Goal: Task Accomplishment & Management: Use online tool/utility

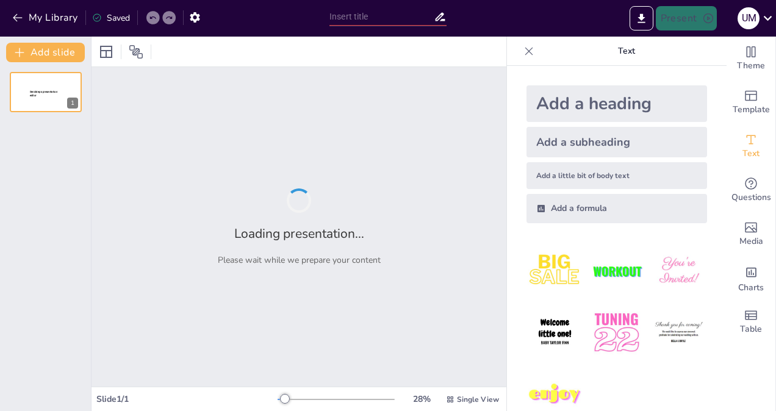
type input "A Comprehensive Overview of Patent and Trademark Procedures: Past, Present, and…"
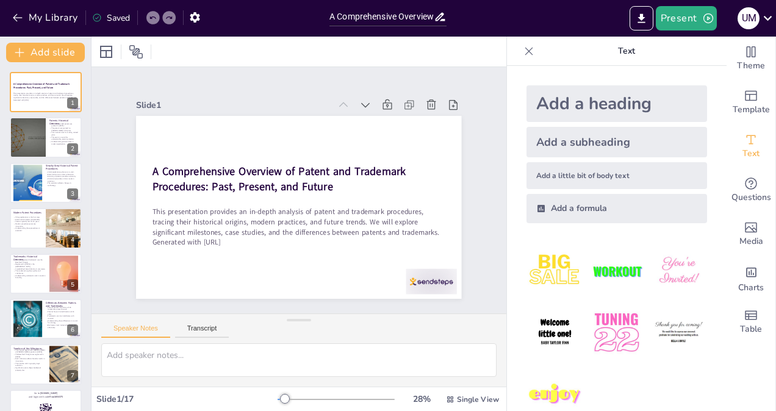
checkbox input "true"
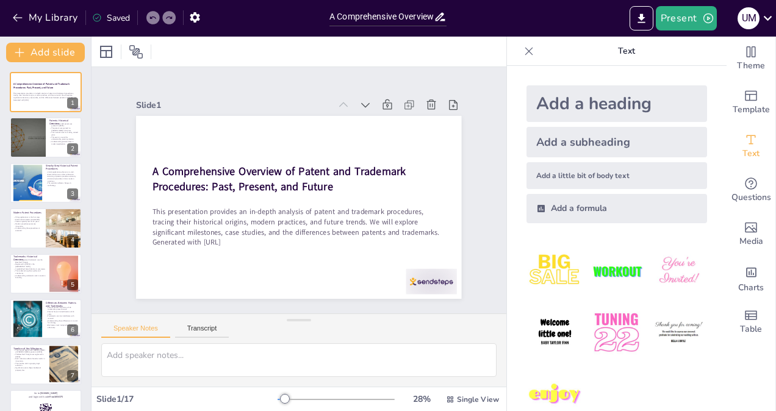
checkbox input "true"
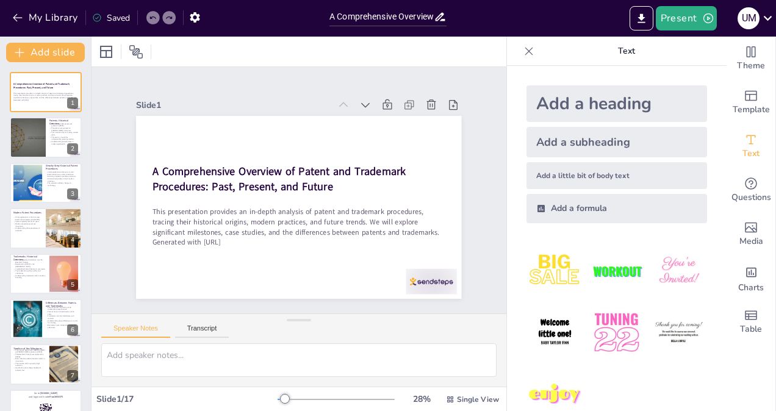
checkbox input "true"
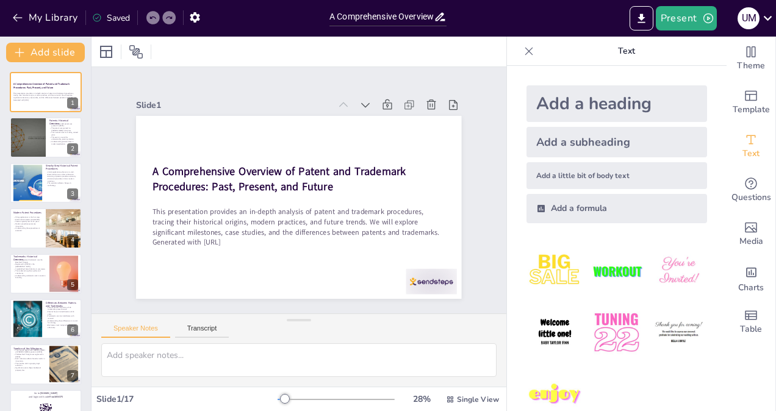
checkbox input "true"
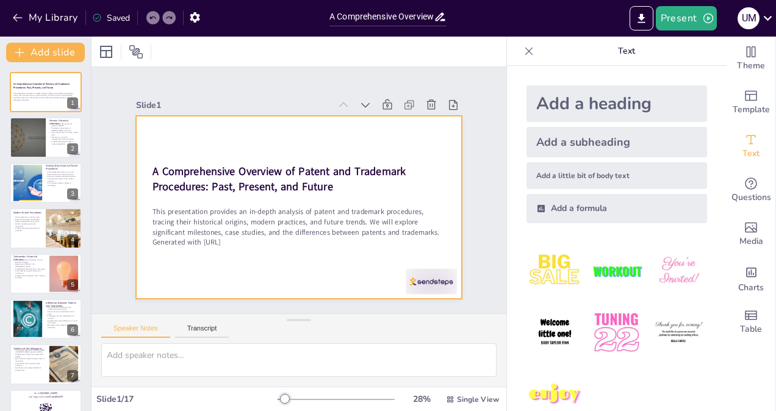
checkbox input "true"
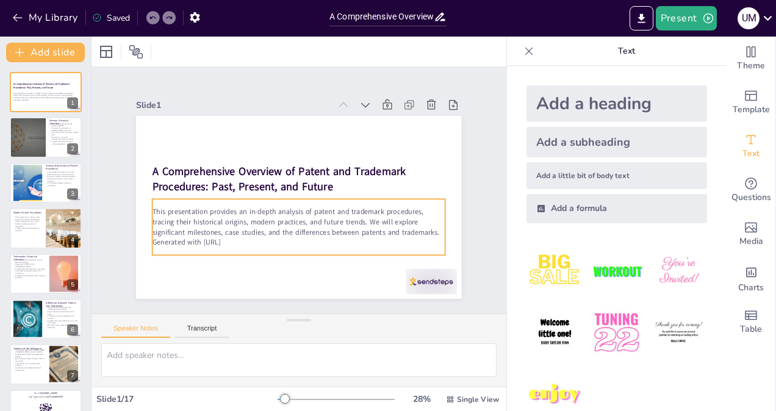
checkbox input "true"
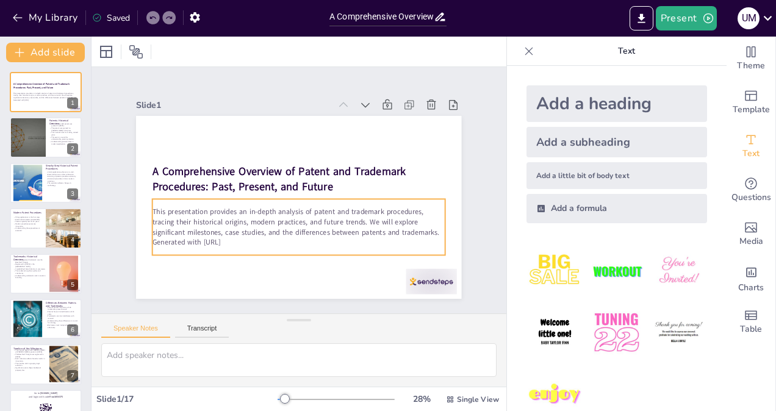
checkbox input "true"
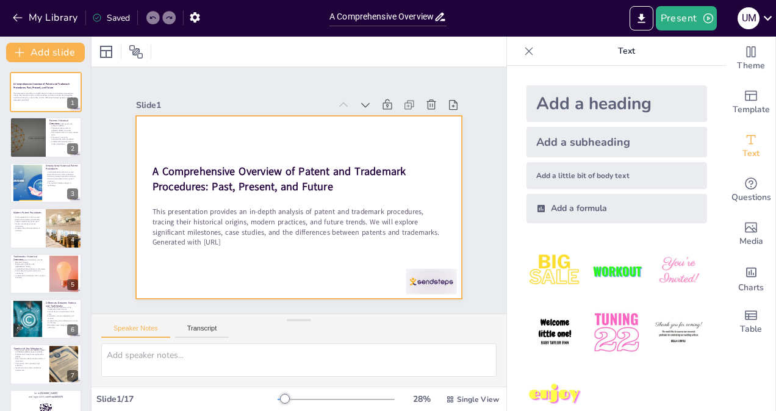
checkbox input "true"
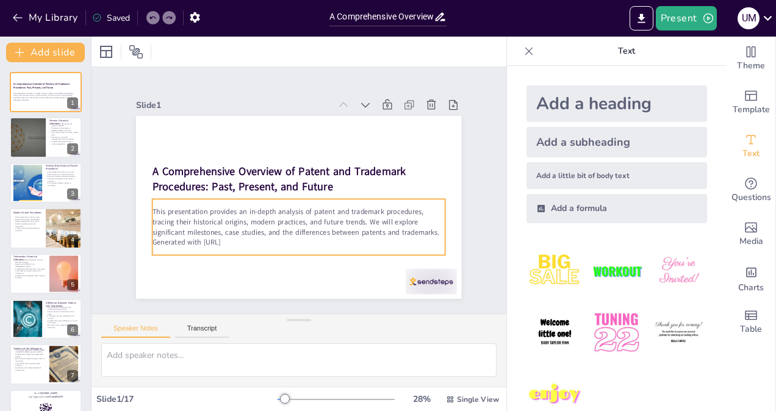
checkbox input "true"
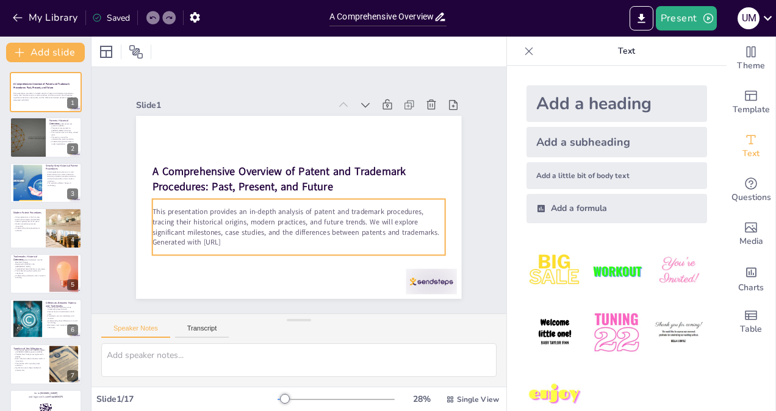
checkbox input "true"
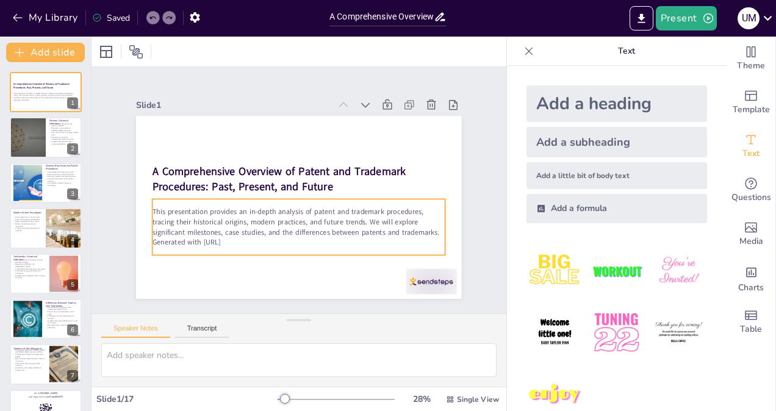
checkbox input "true"
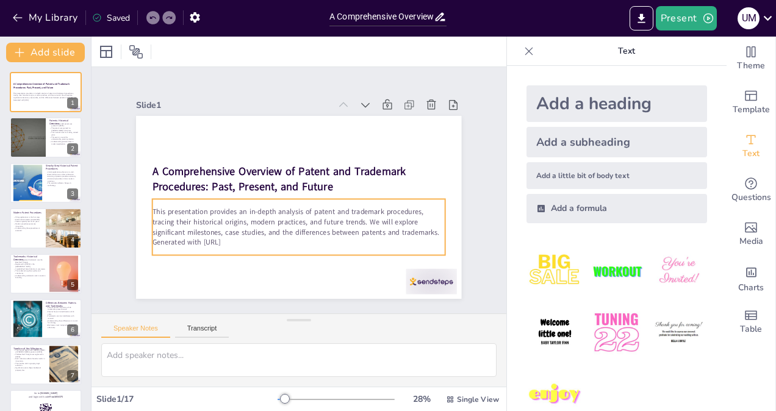
checkbox input "true"
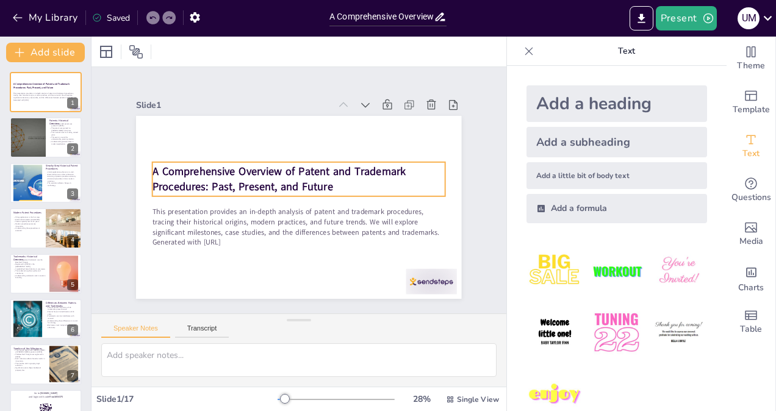
checkbox input "true"
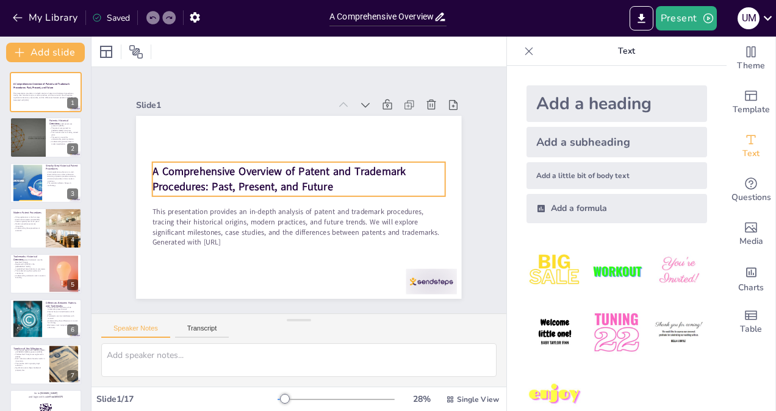
checkbox input "true"
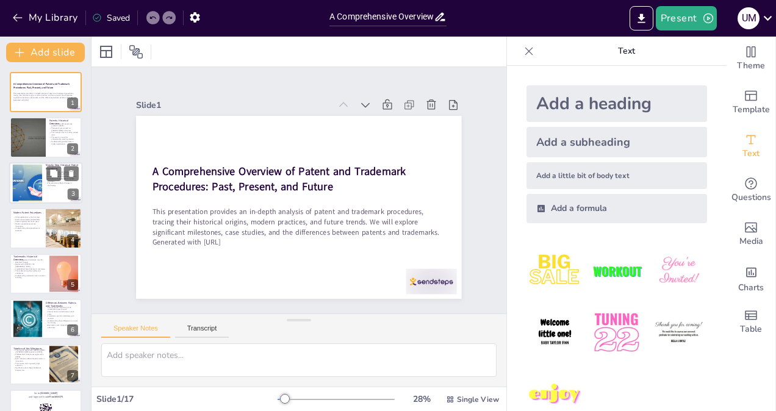
checkbox input "true"
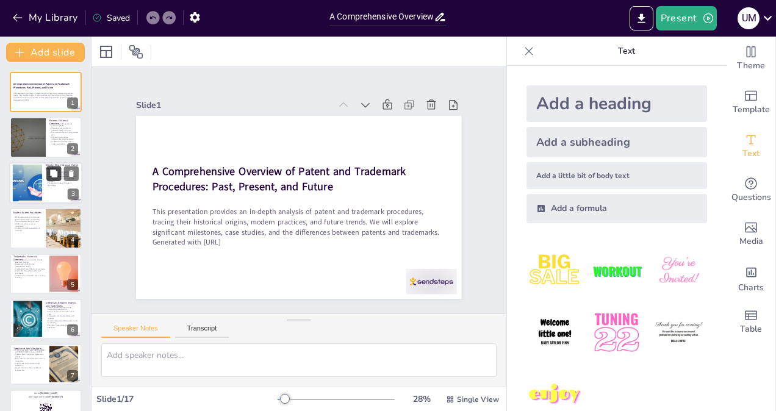
checkbox input "true"
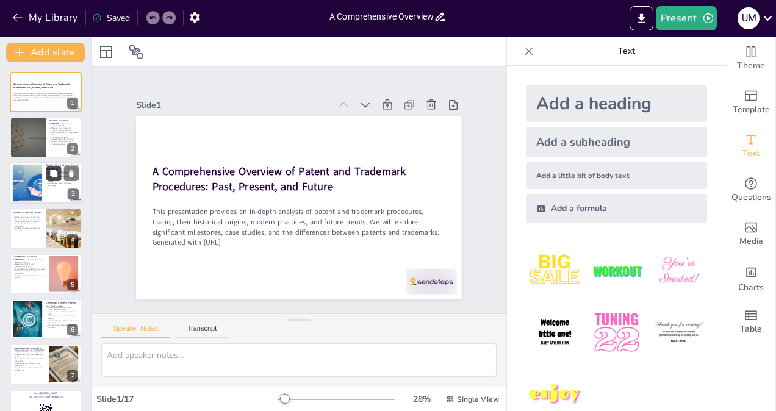
checkbox input "true"
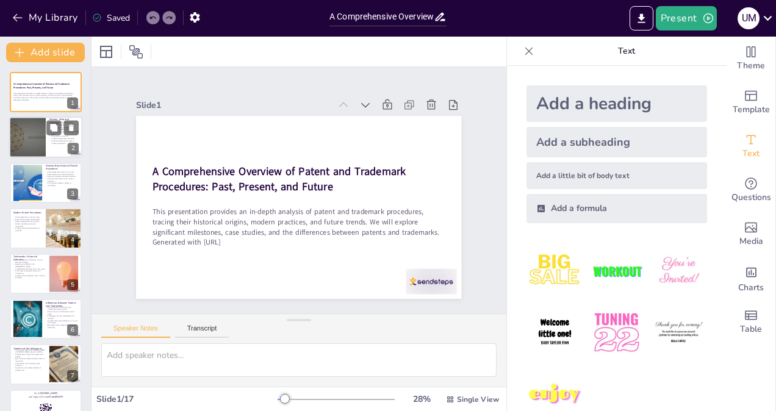
checkbox input "true"
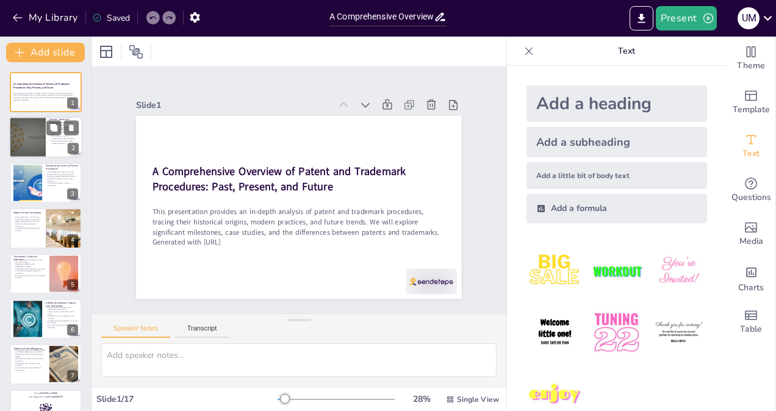
checkbox input "true"
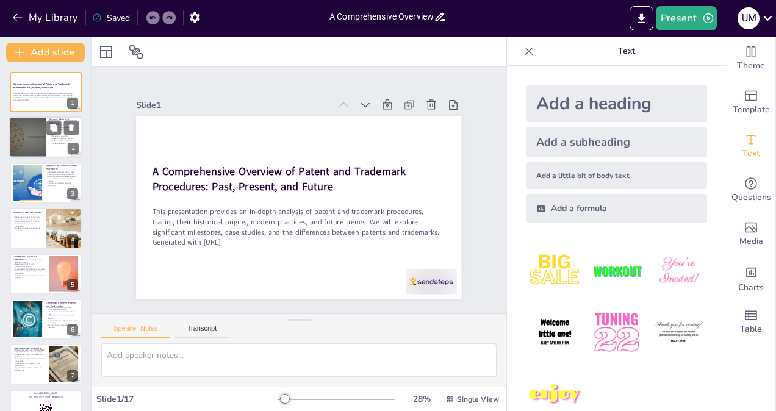
checkbox input "true"
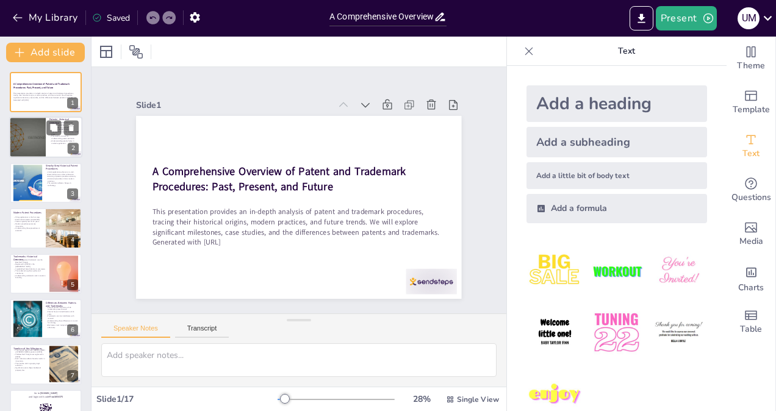
checkbox input "true"
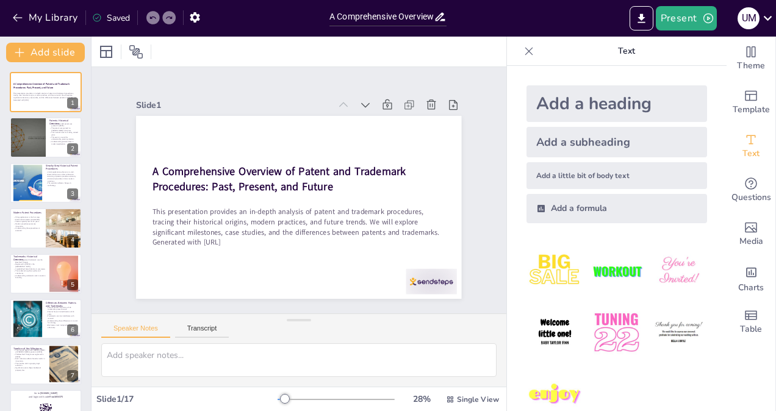
checkbox input "true"
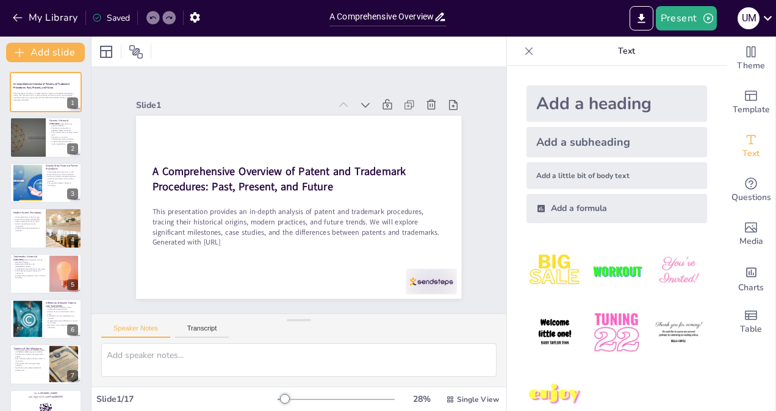
checkbox input "true"
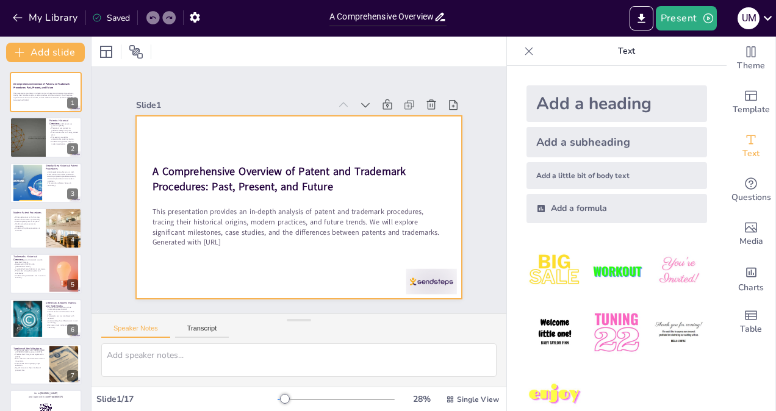
checkbox input "true"
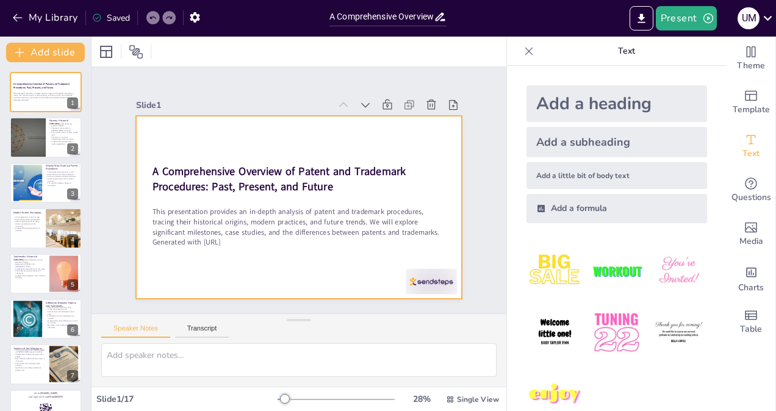
checkbox input "true"
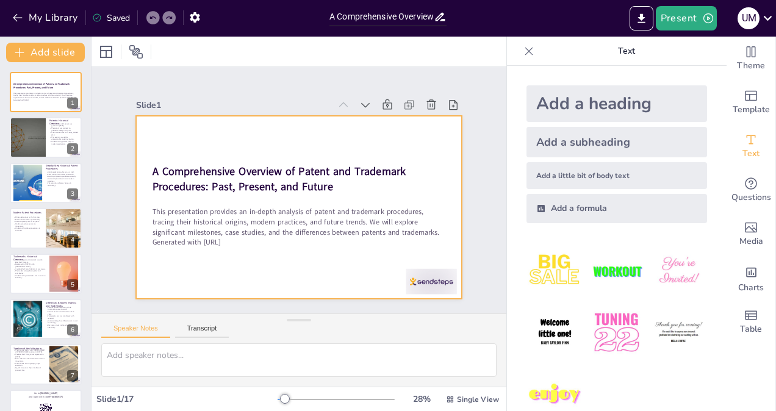
checkbox input "true"
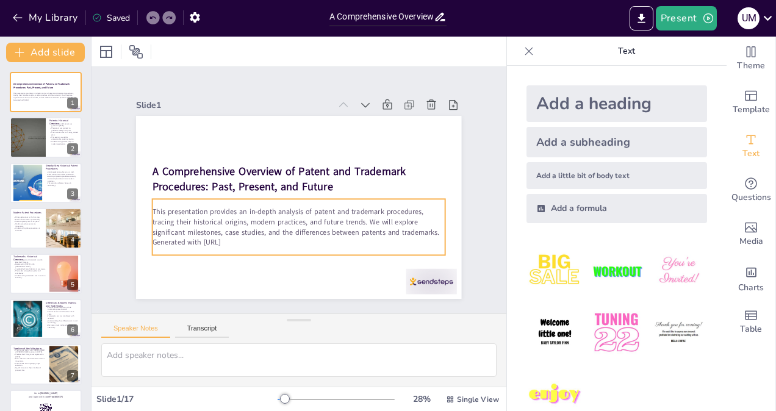
checkbox input "true"
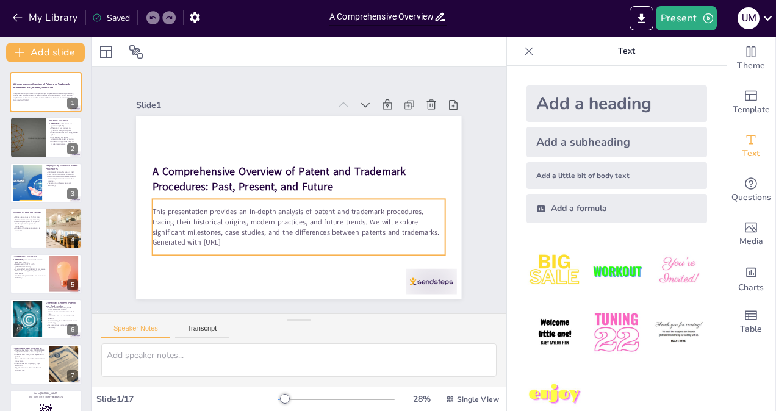
checkbox input "true"
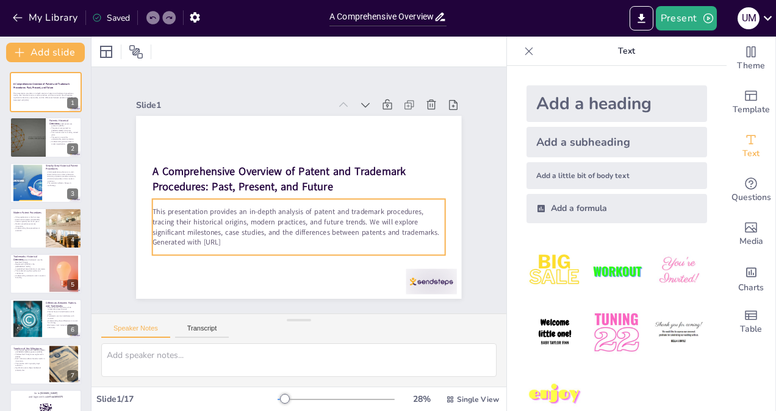
checkbox input "true"
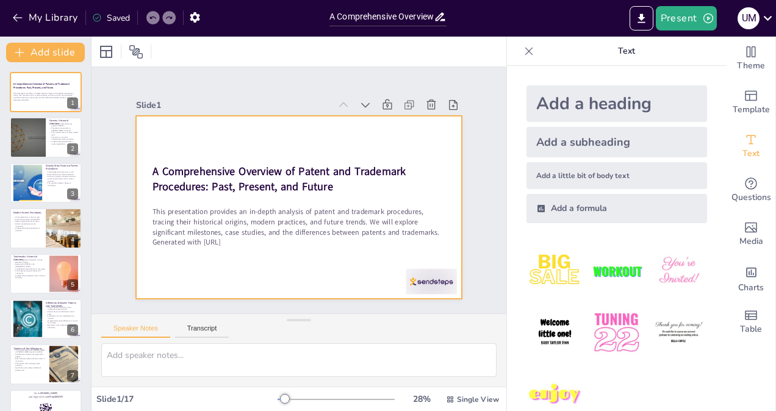
checkbox input "true"
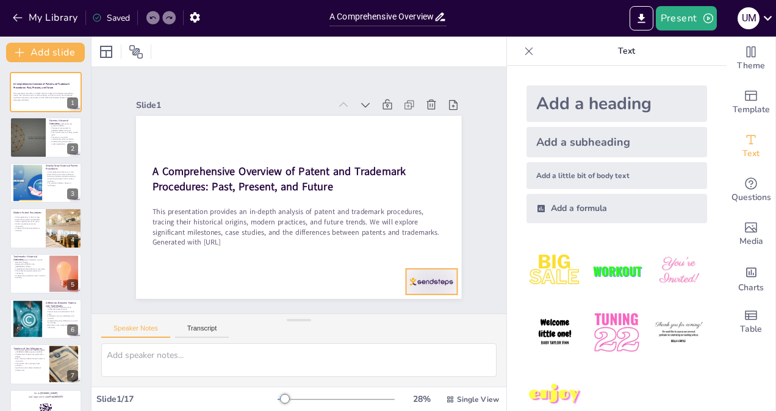
checkbox input "true"
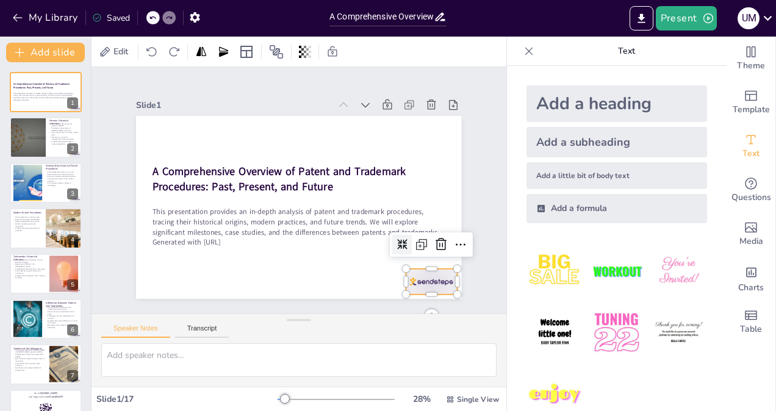
click at [406, 279] on div at bounding box center [431, 282] width 51 height 26
checkbox input "true"
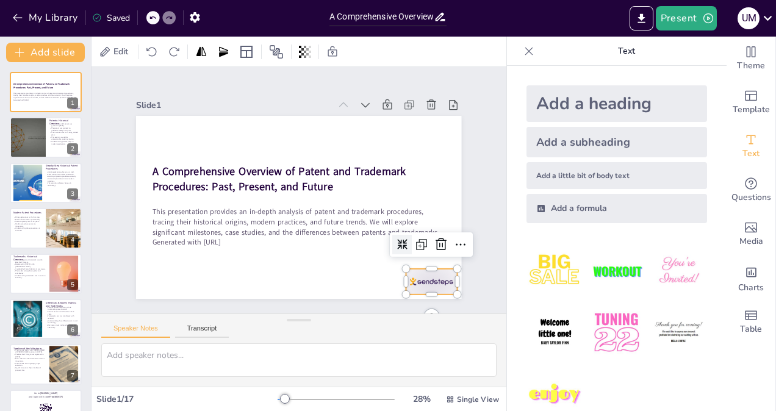
checkbox input "true"
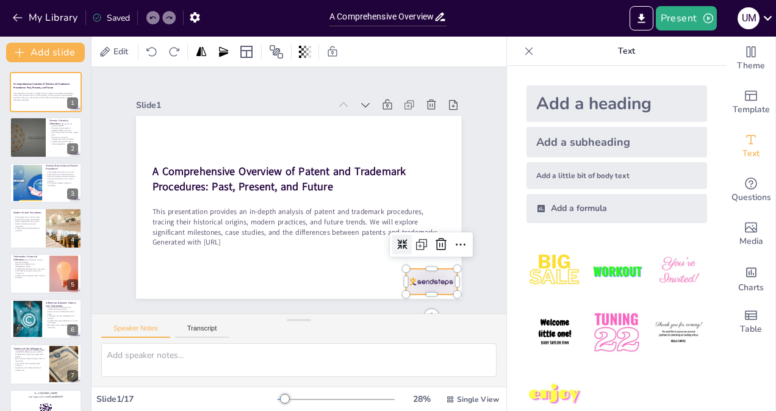
checkbox input "true"
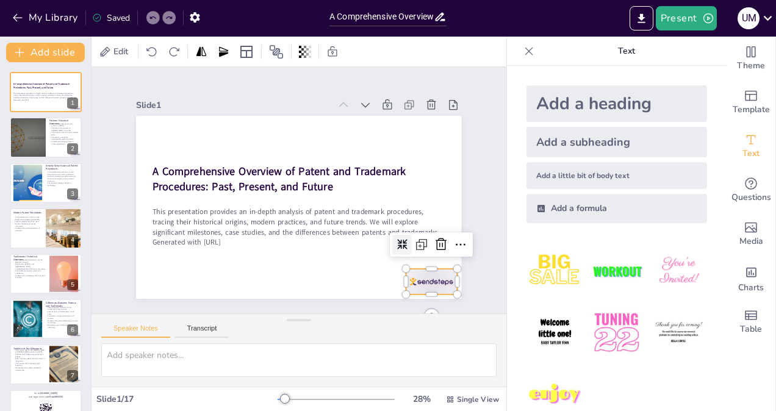
checkbox input "true"
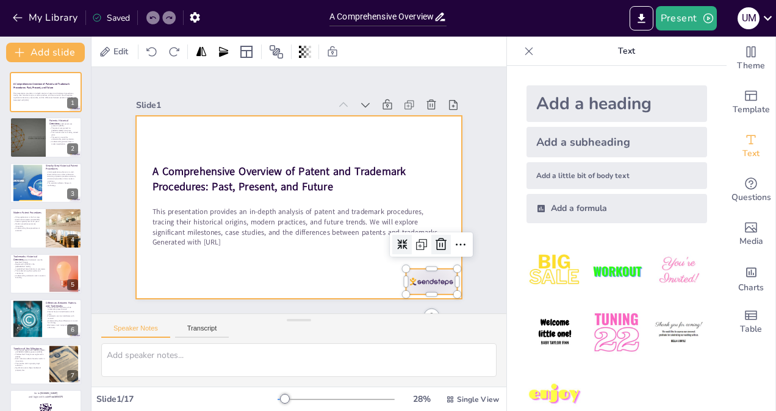
checkbox input "true"
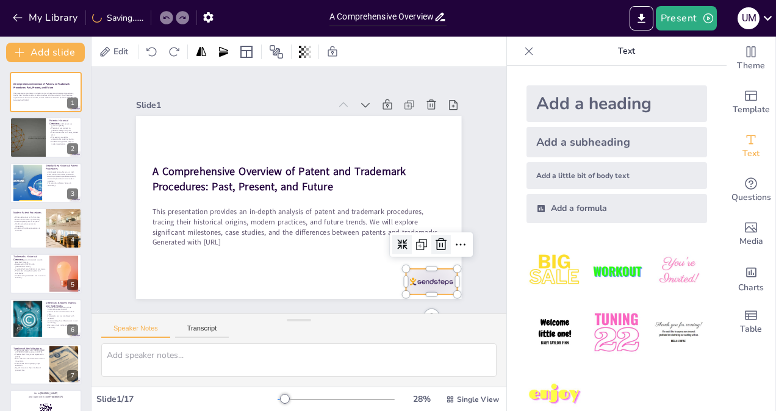
click at [430, 264] on icon at bounding box center [426, 272] width 17 height 17
checkbox input "true"
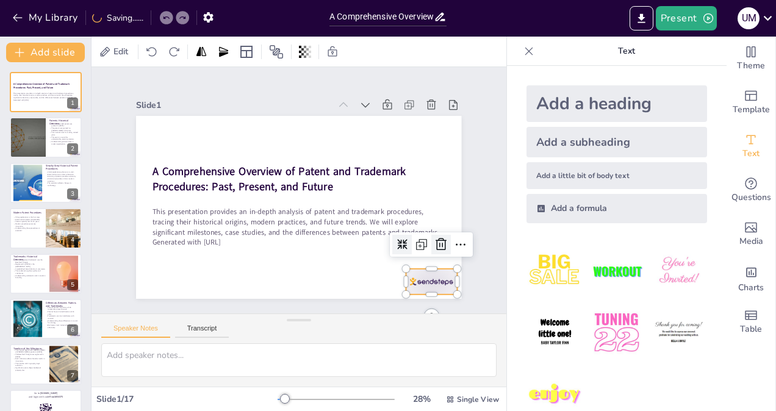
checkbox input "true"
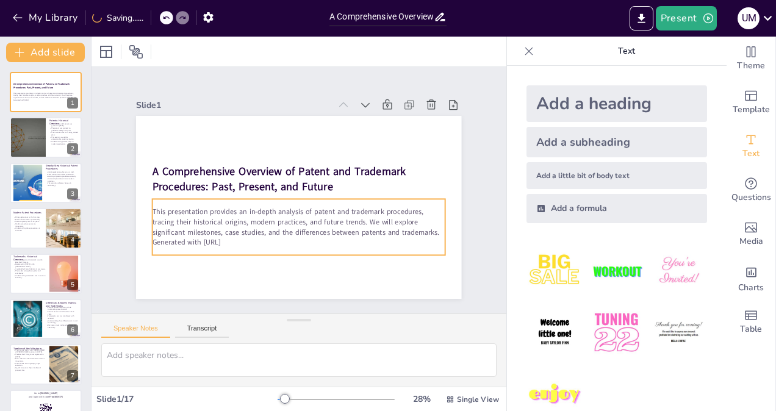
checkbox input "true"
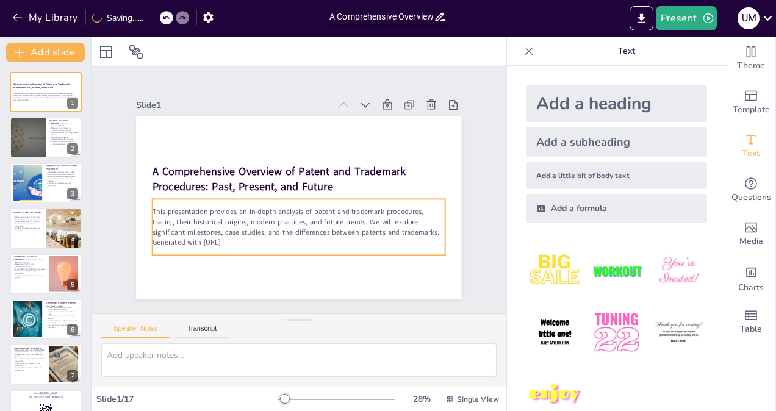
checkbox input "true"
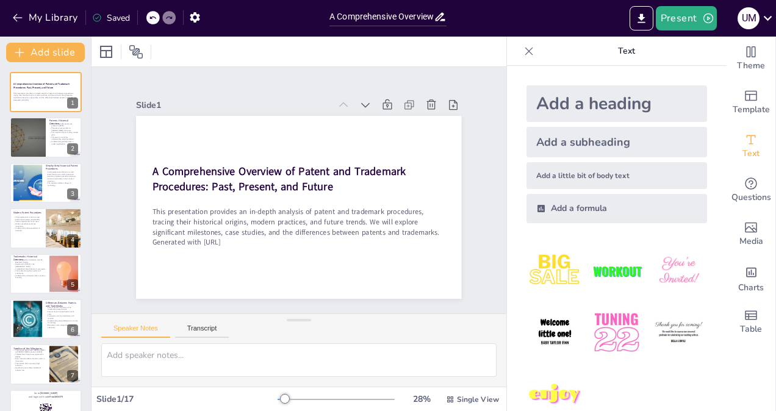
checkbox input "true"
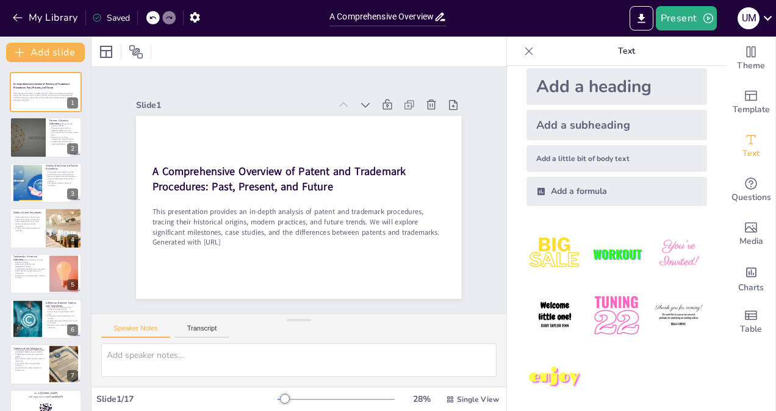
scroll to position [14, 0]
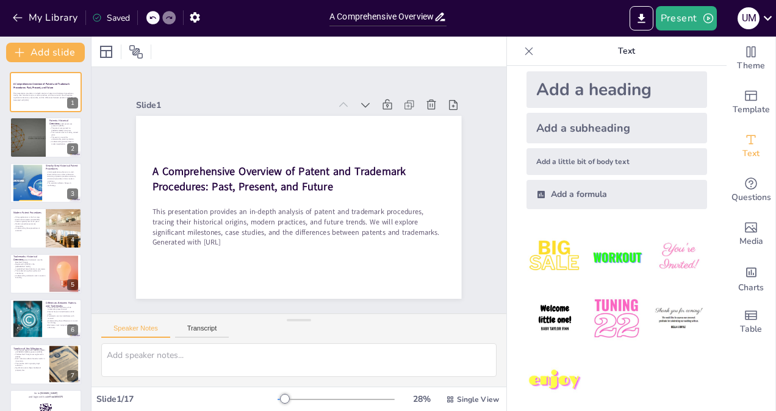
checkbox input "true"
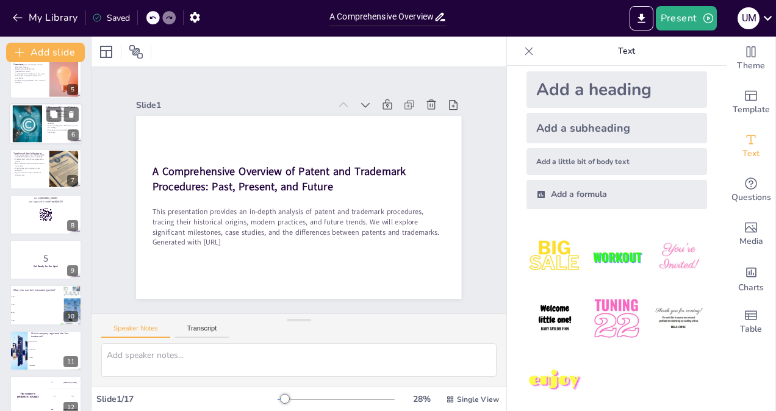
scroll to position [185, 0]
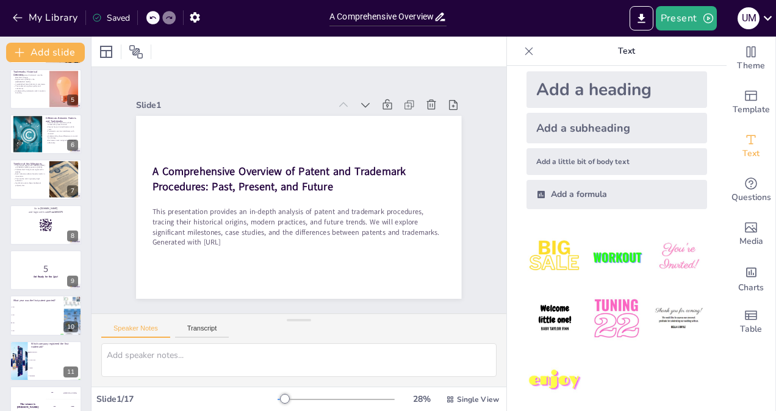
drag, startPoint x: 279, startPoint y: 392, endPoint x: 342, endPoint y: 403, distance: 63.2
click at [342, 403] on div "28 % Single View" at bounding box center [389, 400] width 224 height 20
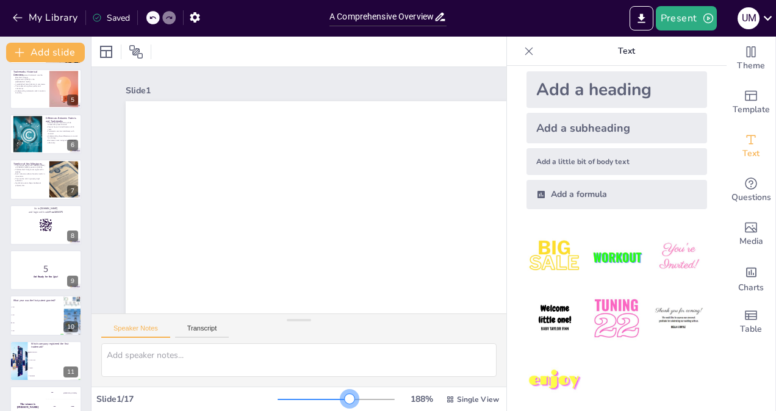
click at [342, 403] on div at bounding box center [335, 400] width 117 height 10
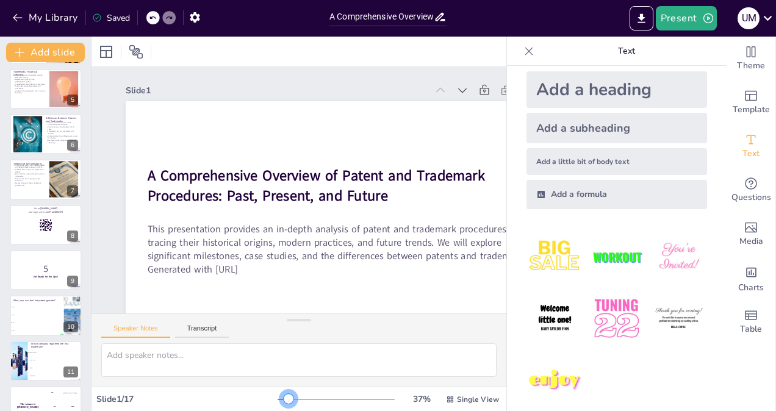
click at [281, 398] on div at bounding box center [335, 400] width 117 height 10
click at [284, 398] on div at bounding box center [289, 399] width 10 height 10
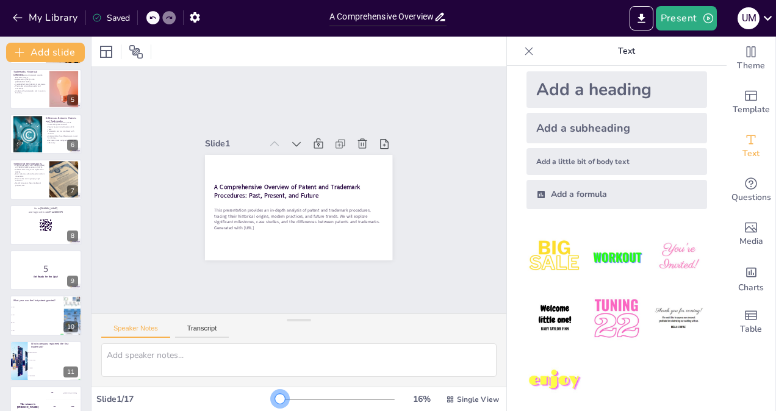
click at [277, 398] on div at bounding box center [335, 400] width 117 height 10
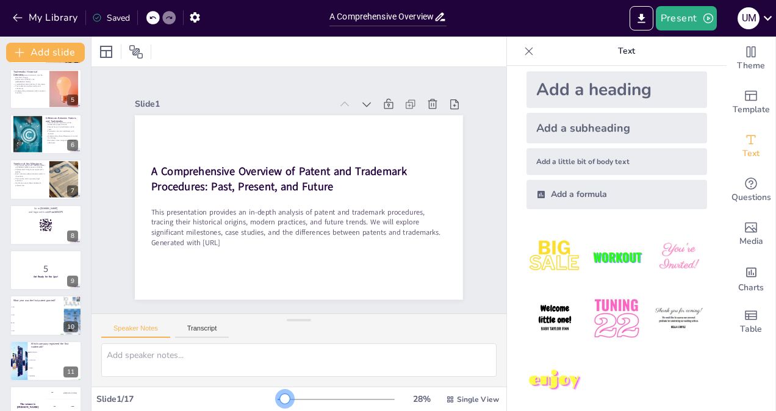
click at [280, 397] on div at bounding box center [285, 399] width 10 height 10
click at [672, 9] on button "Present" at bounding box center [686, 18] width 61 height 24
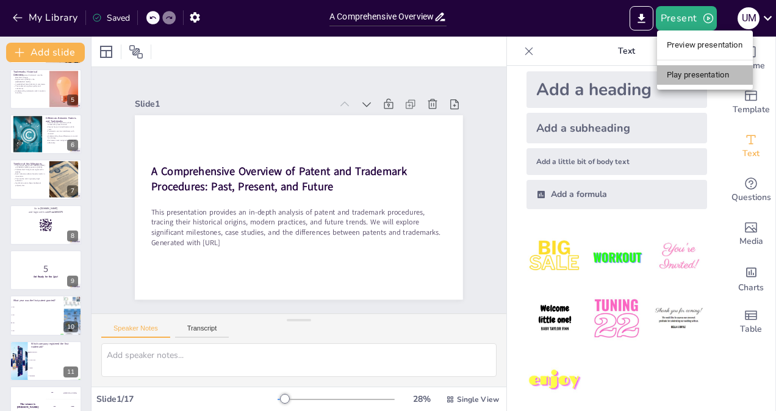
click at [681, 74] on li "Play presentation" at bounding box center [705, 75] width 96 height 20
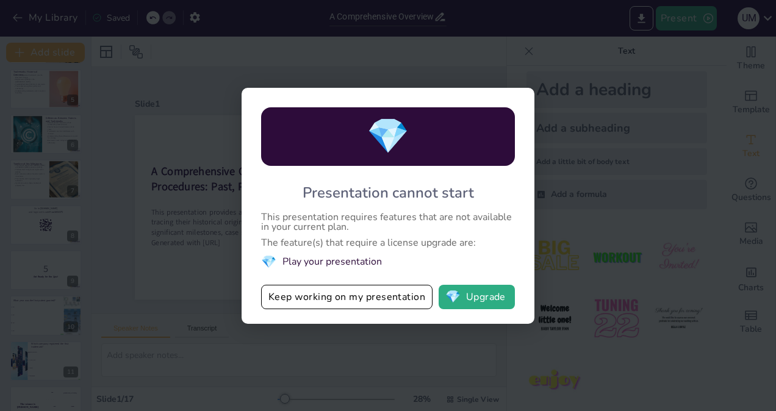
click at [628, 228] on div "💎 Presentation cannot start This presentation requires features that are not av…" at bounding box center [388, 205] width 776 height 411
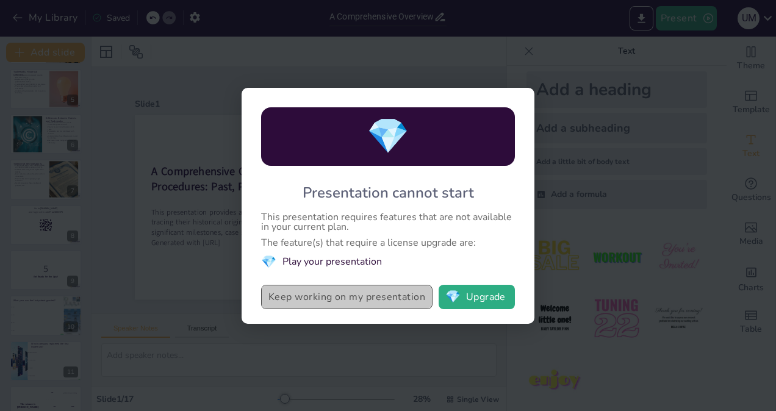
click at [350, 296] on button "Keep working on my presentation" at bounding box center [346, 297] width 171 height 24
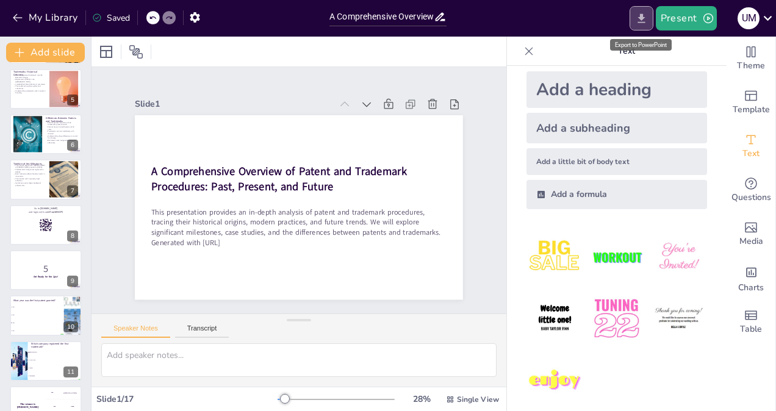
click at [637, 18] on icon "Export to PowerPoint" at bounding box center [641, 18] width 13 height 13
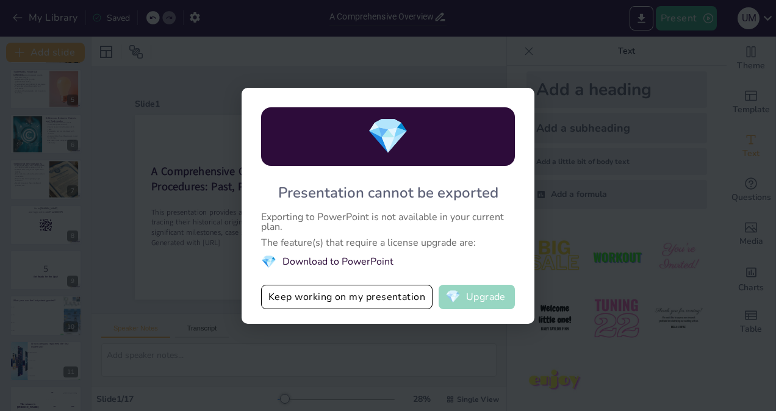
click at [494, 287] on button "💎 Upgrade" at bounding box center [476, 297] width 76 height 24
